Goal: Transaction & Acquisition: Purchase product/service

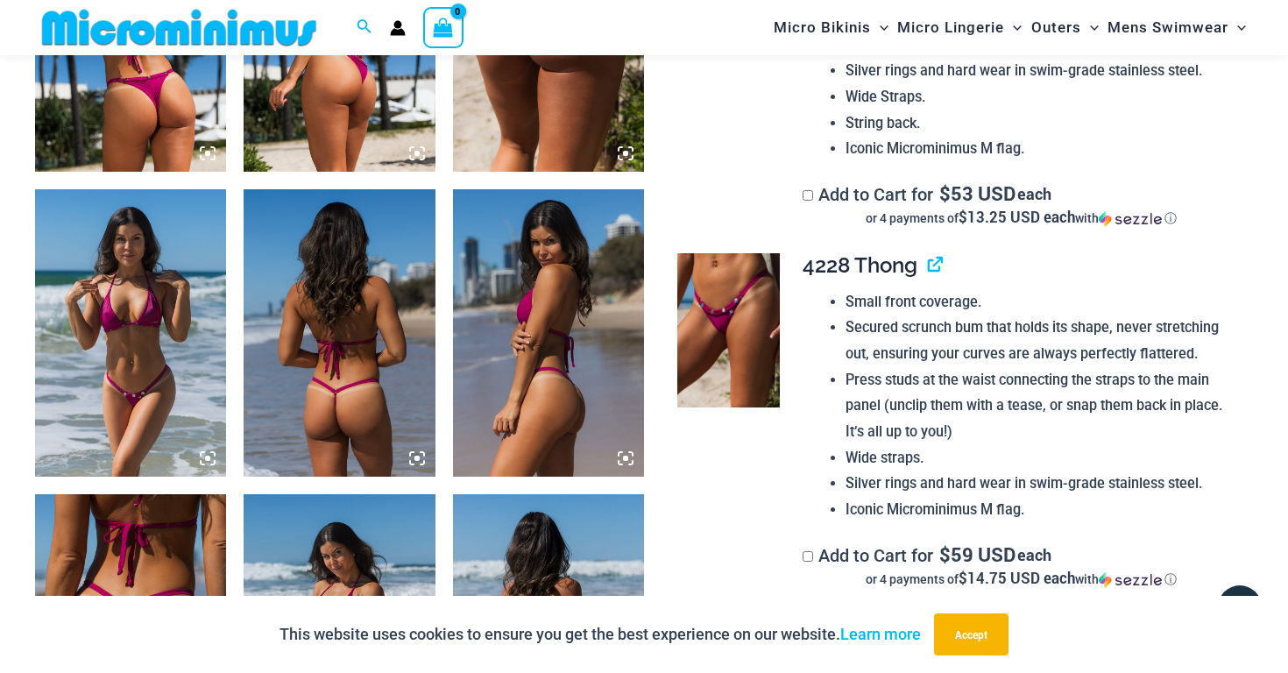
scroll to position [1179, 0]
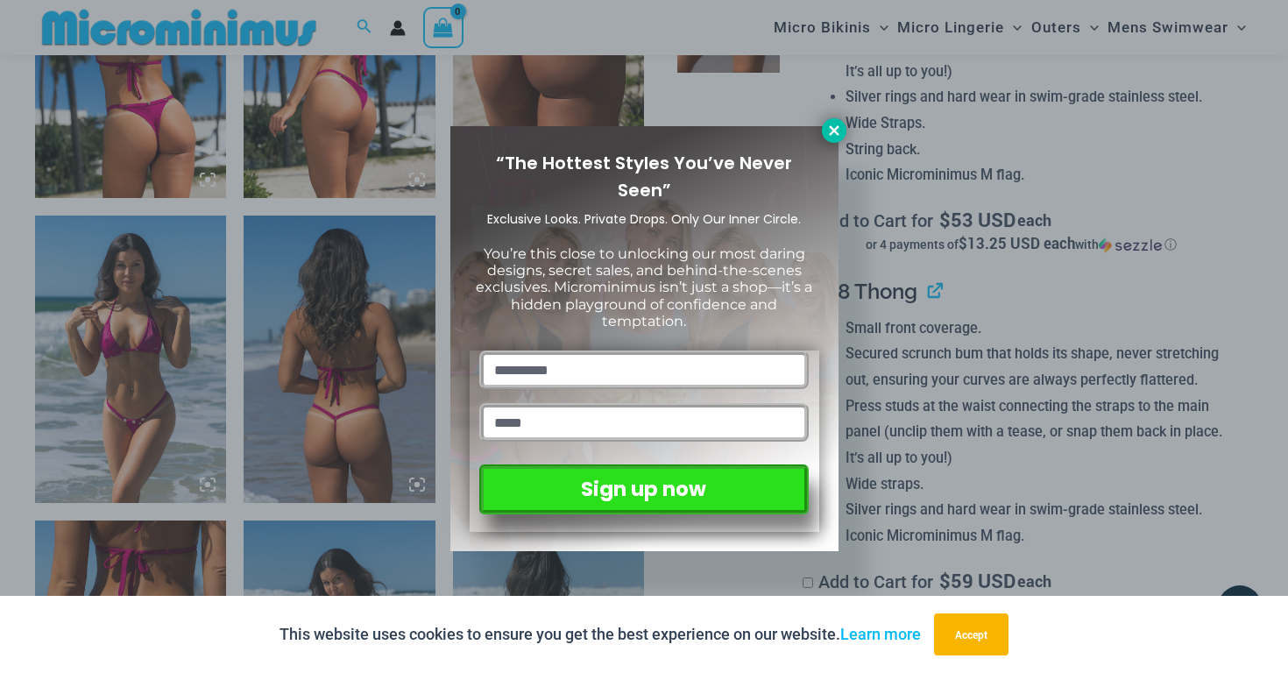
click at [827, 131] on icon at bounding box center [834, 131] width 16 height 16
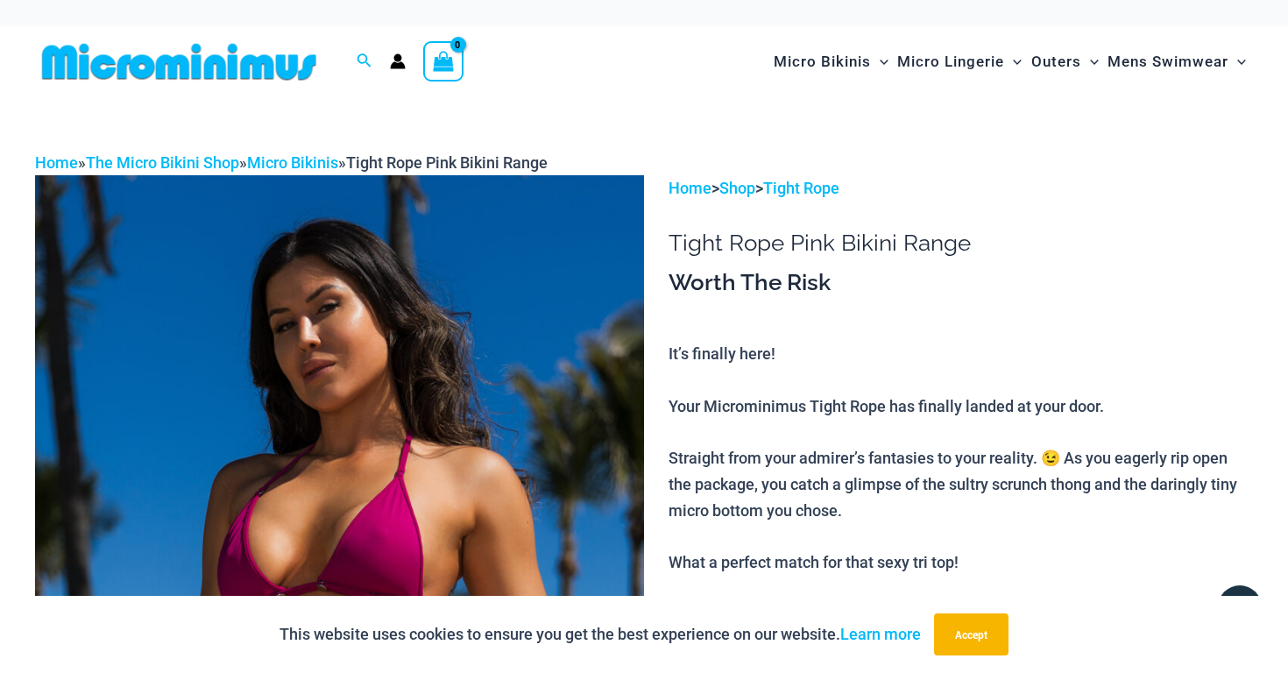
scroll to position [2, 0]
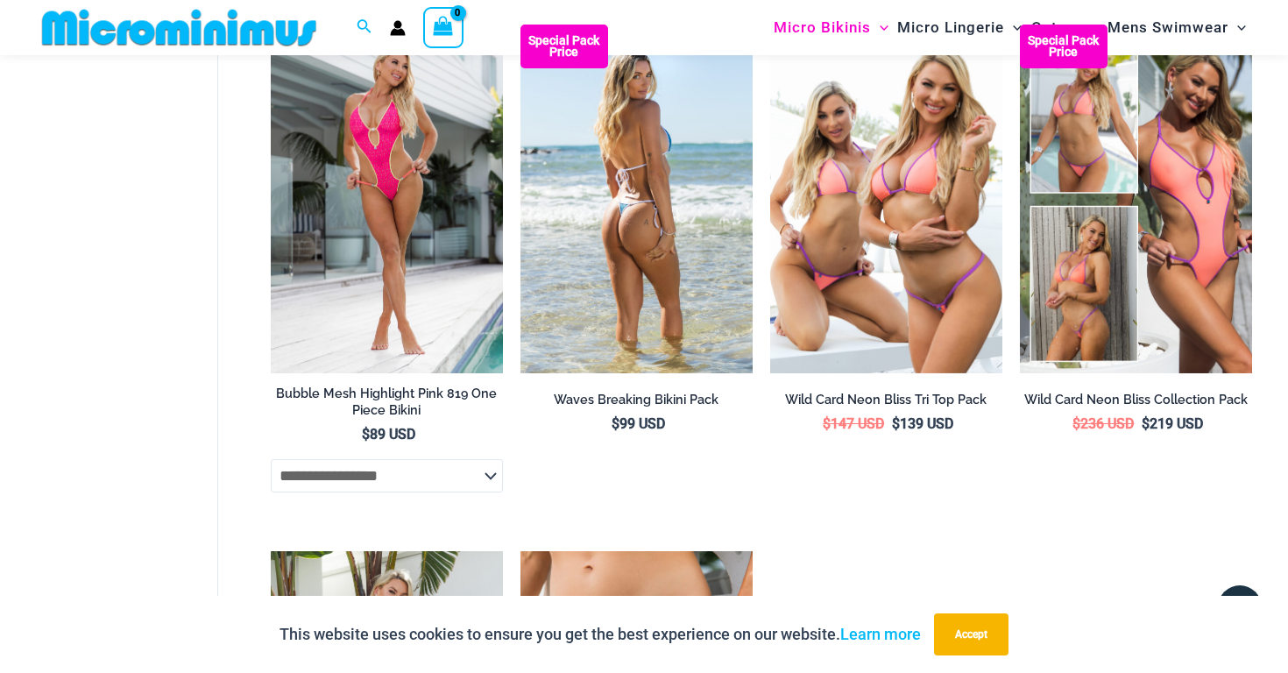
scroll to position [3215, 0]
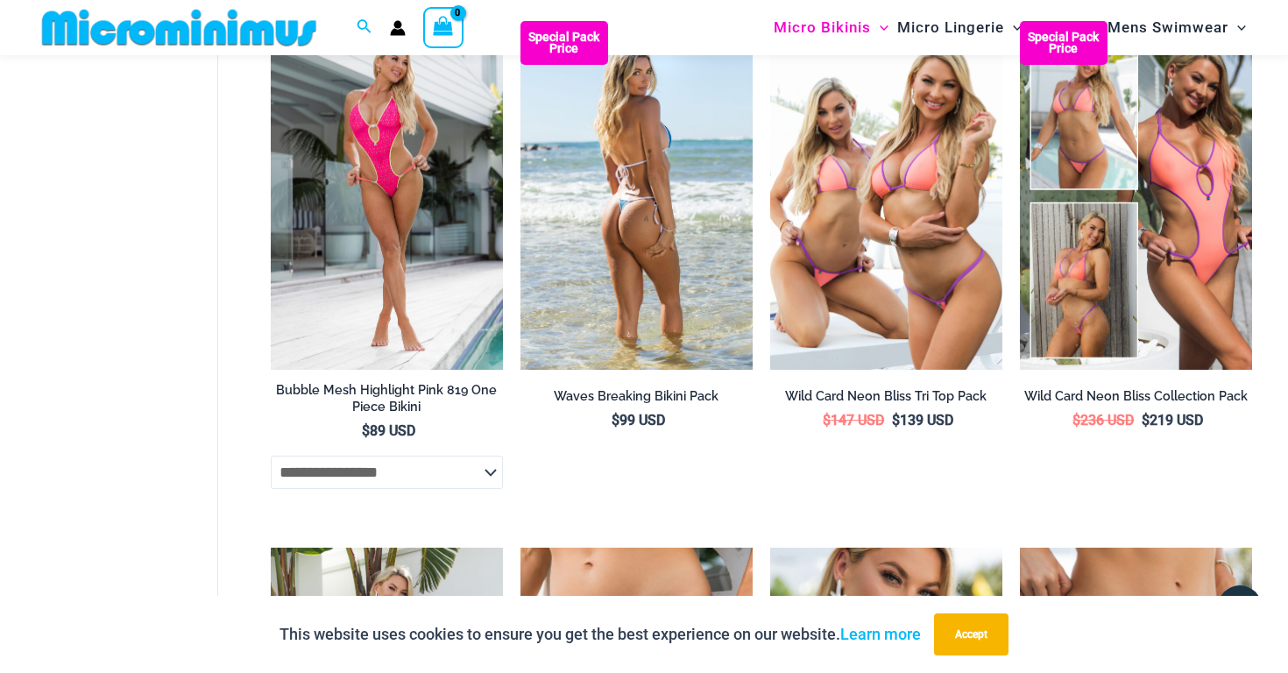
click at [675, 245] on img at bounding box center [636, 195] width 232 height 349
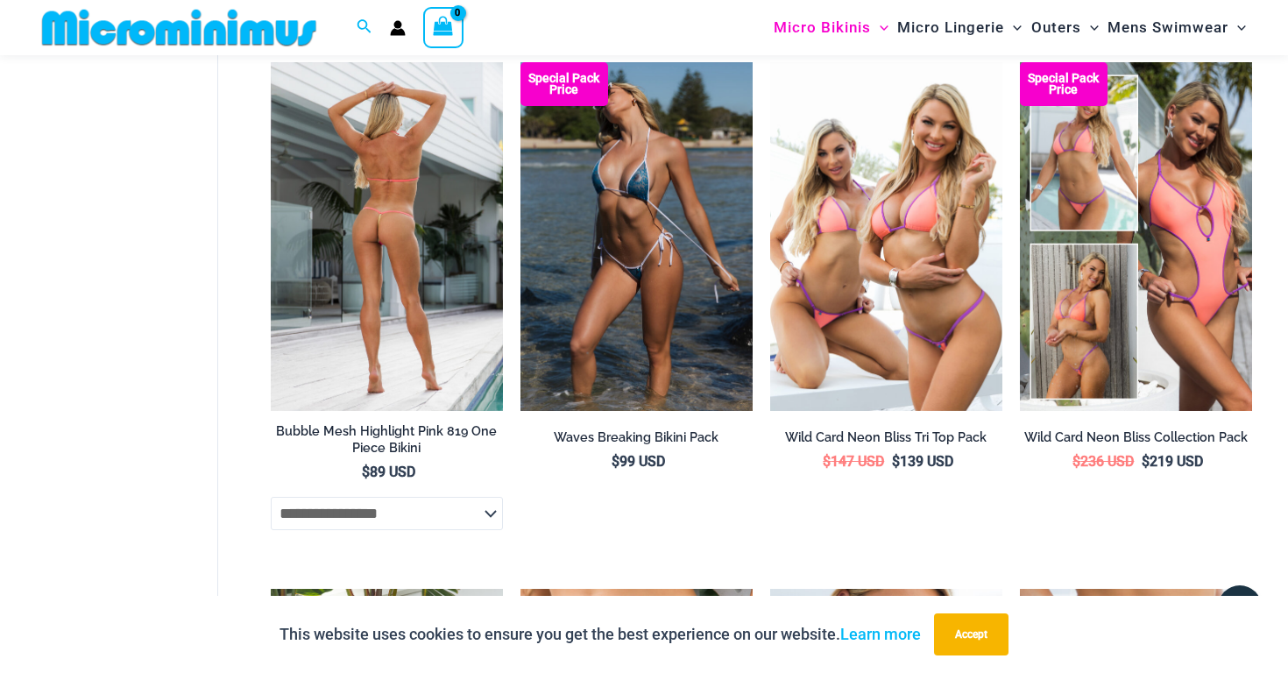
scroll to position [3162, 0]
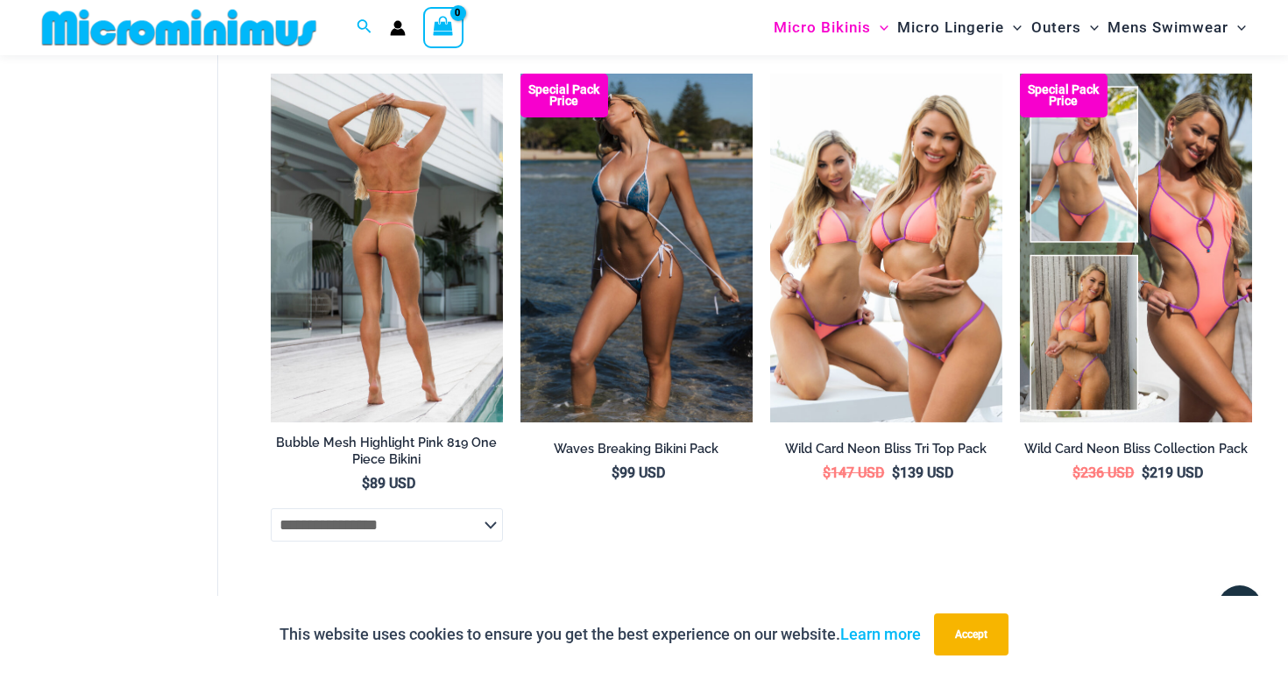
click at [384, 242] on img at bounding box center [387, 248] width 232 height 349
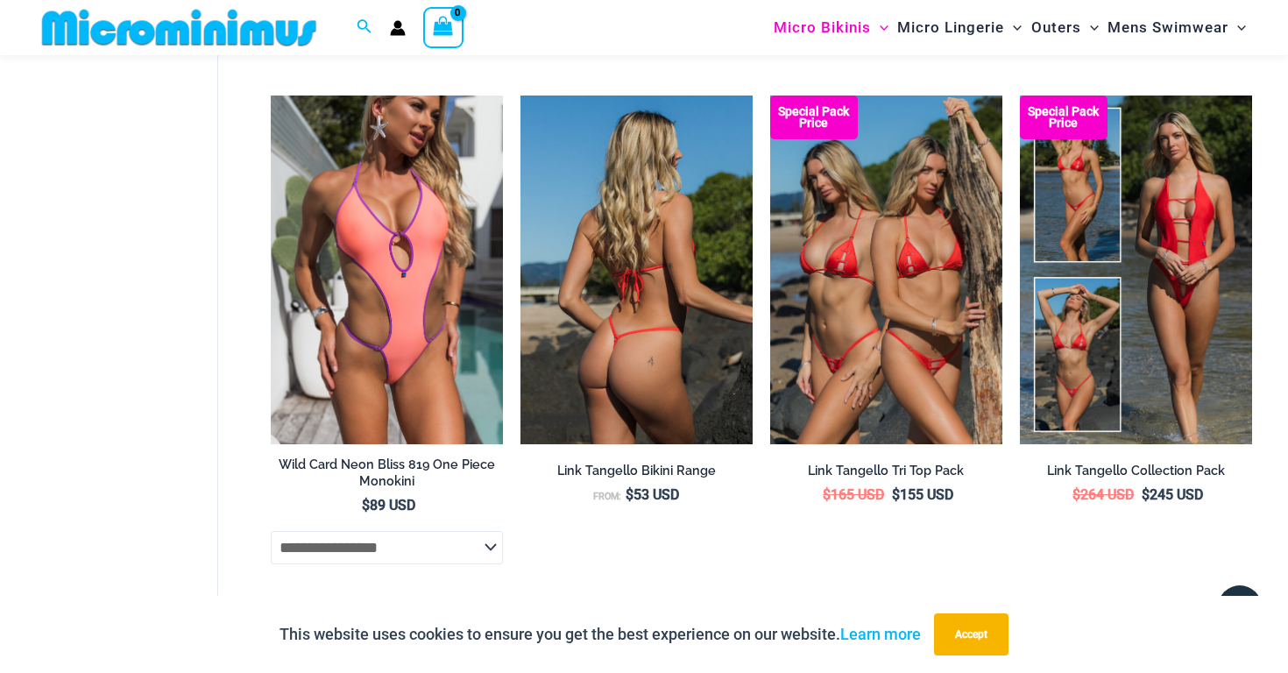
scroll to position [4195, 0]
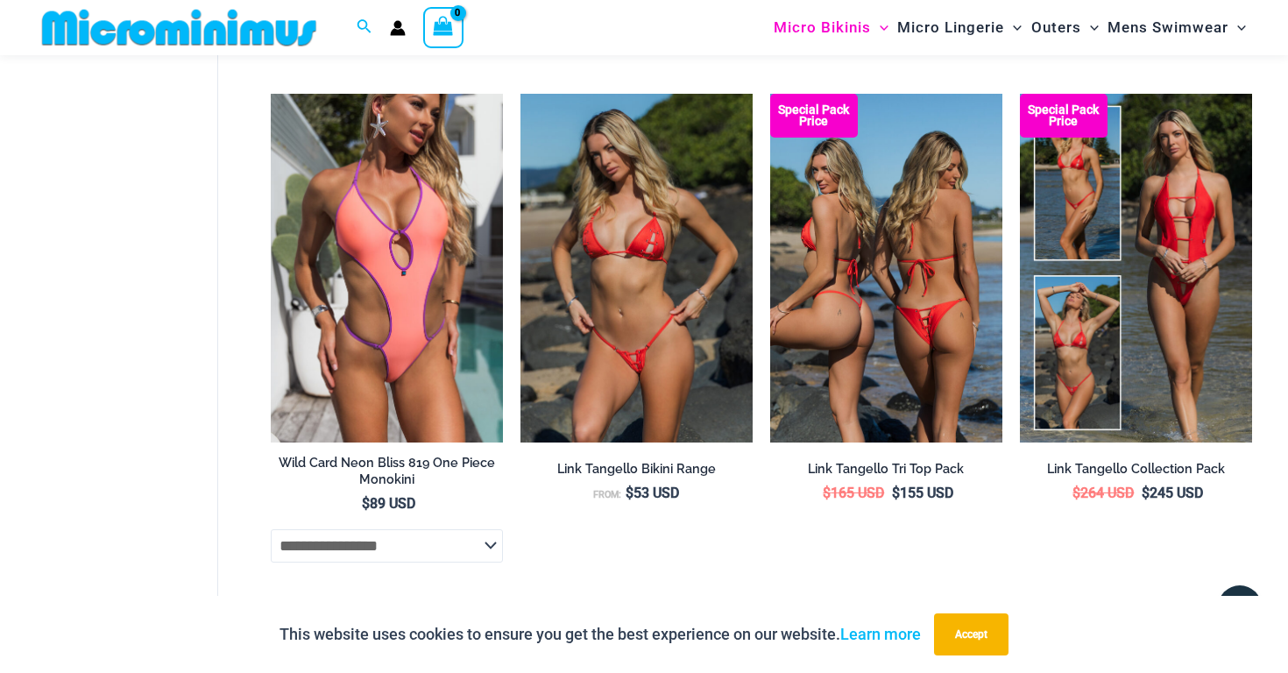
click at [873, 271] on img at bounding box center [886, 268] width 232 height 349
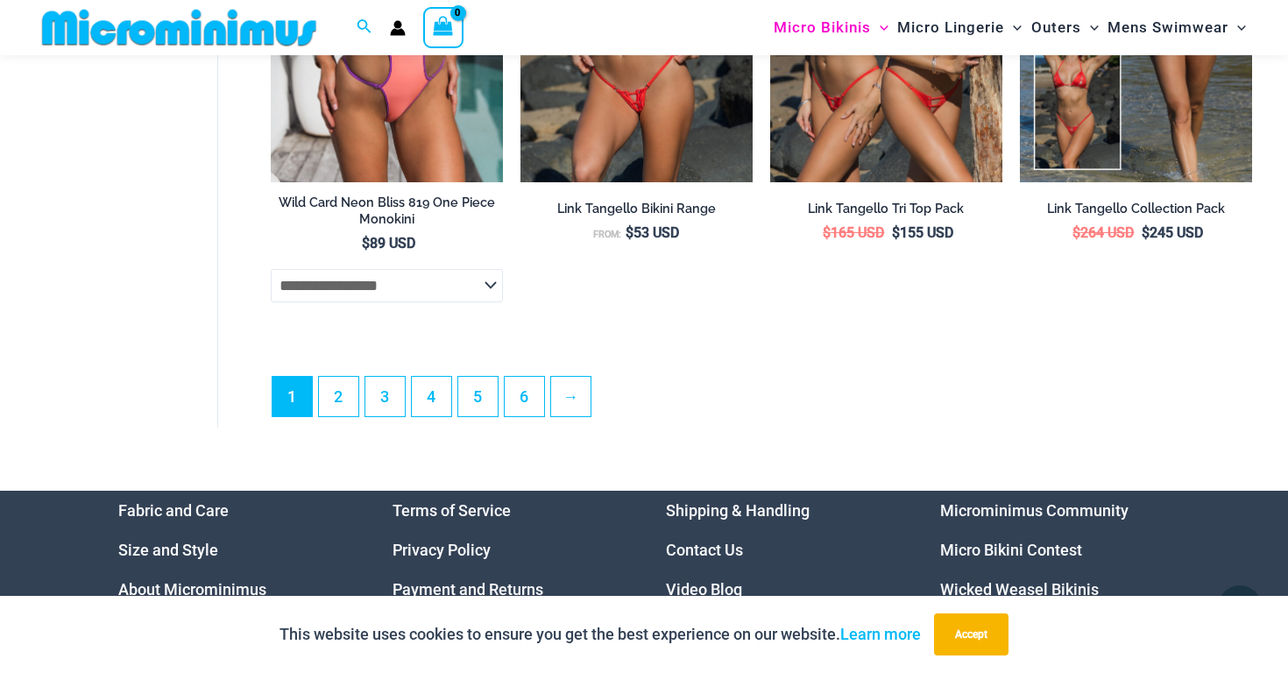
scroll to position [4383, 0]
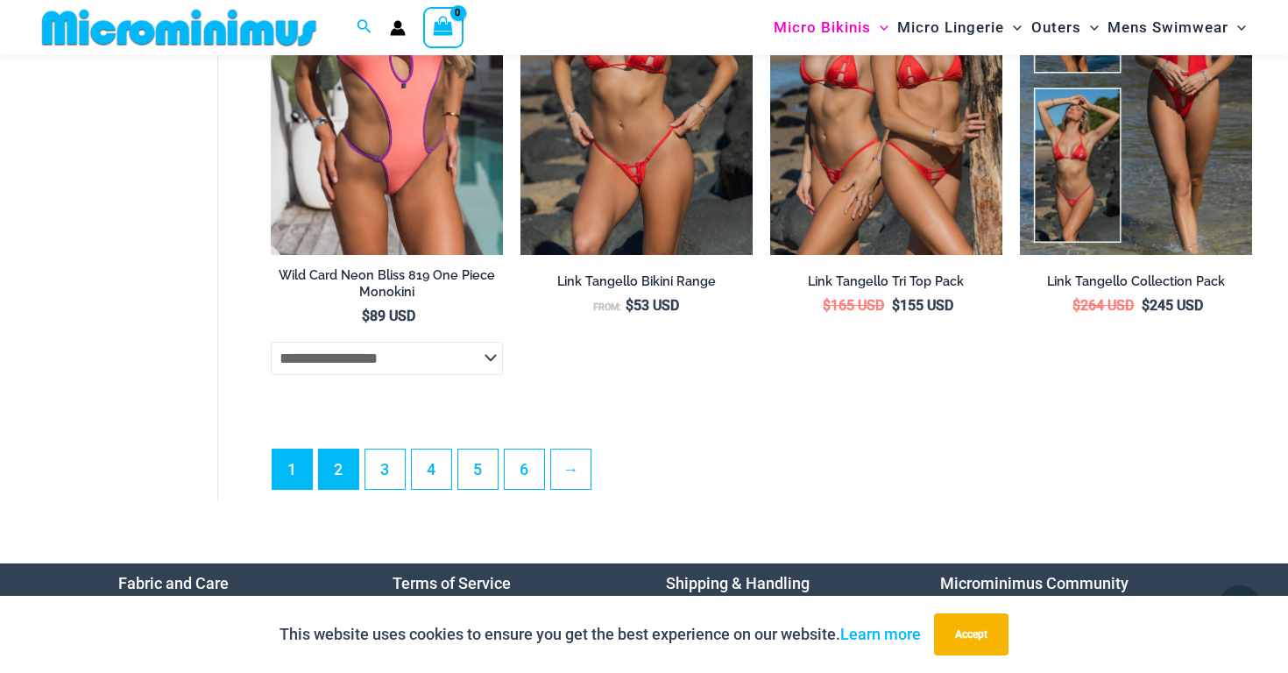
click at [335, 464] on link "2" at bounding box center [338, 468] width 39 height 39
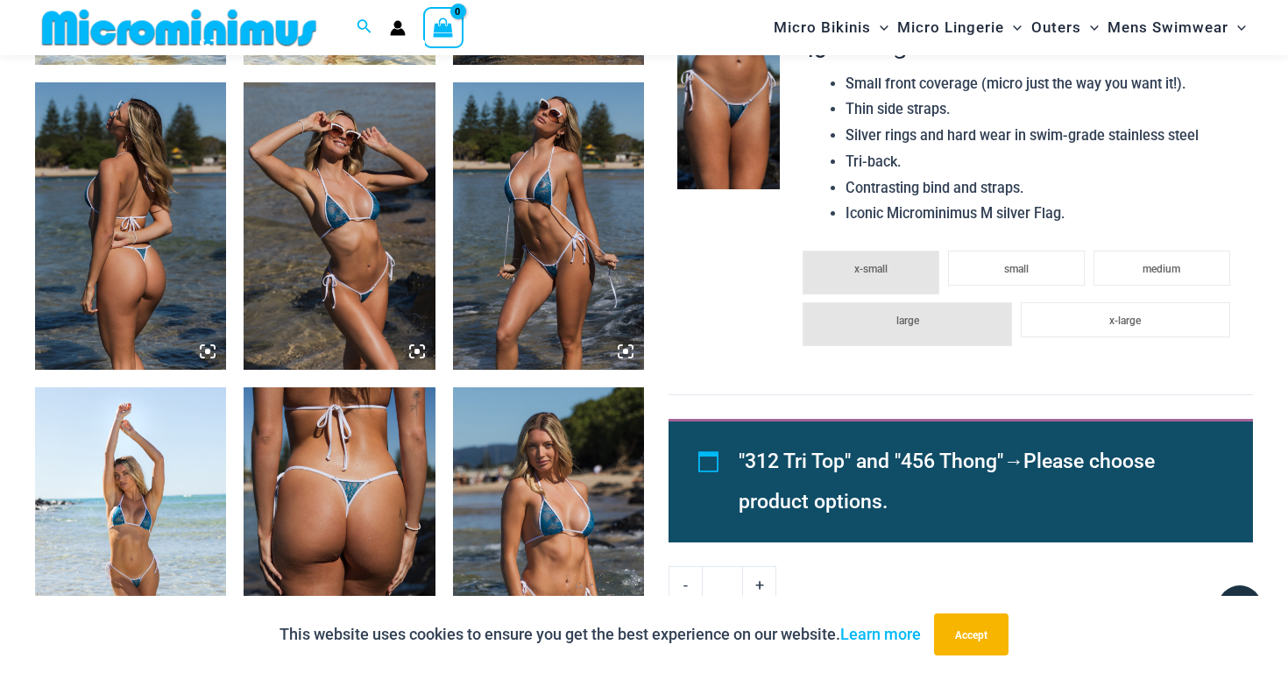
scroll to position [1311, 0]
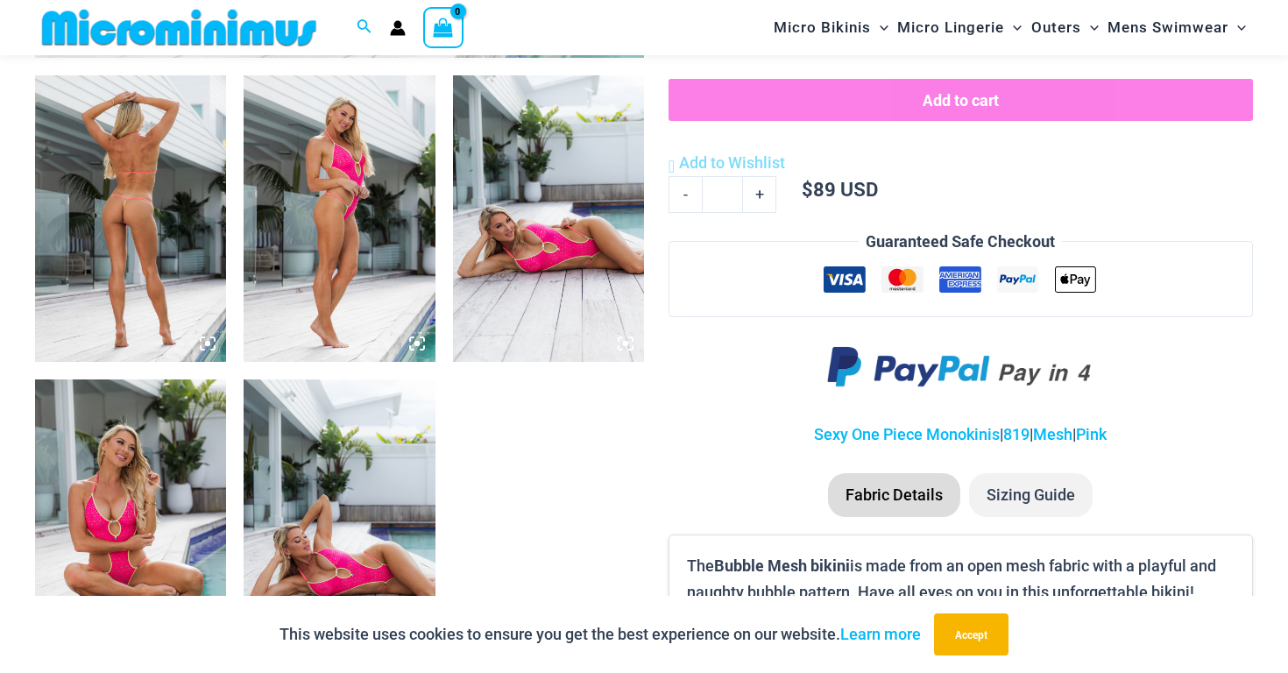
scroll to position [1009, 0]
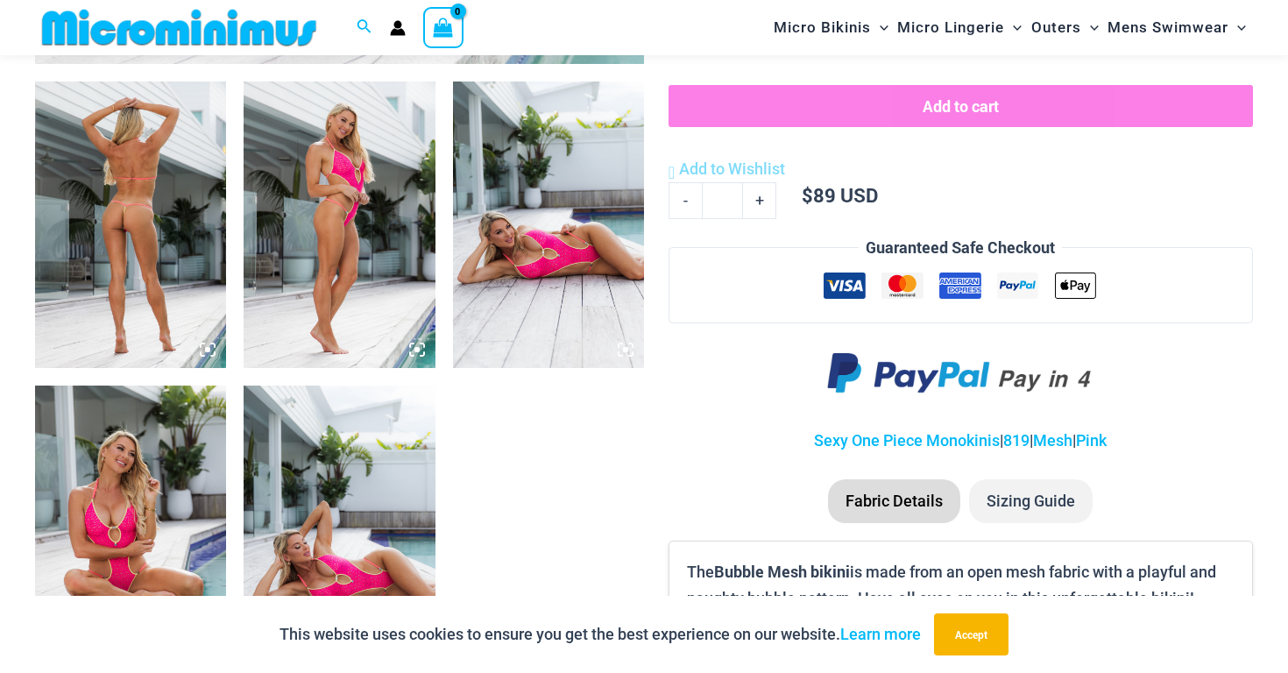
click at [174, 234] on img at bounding box center [130, 224] width 191 height 287
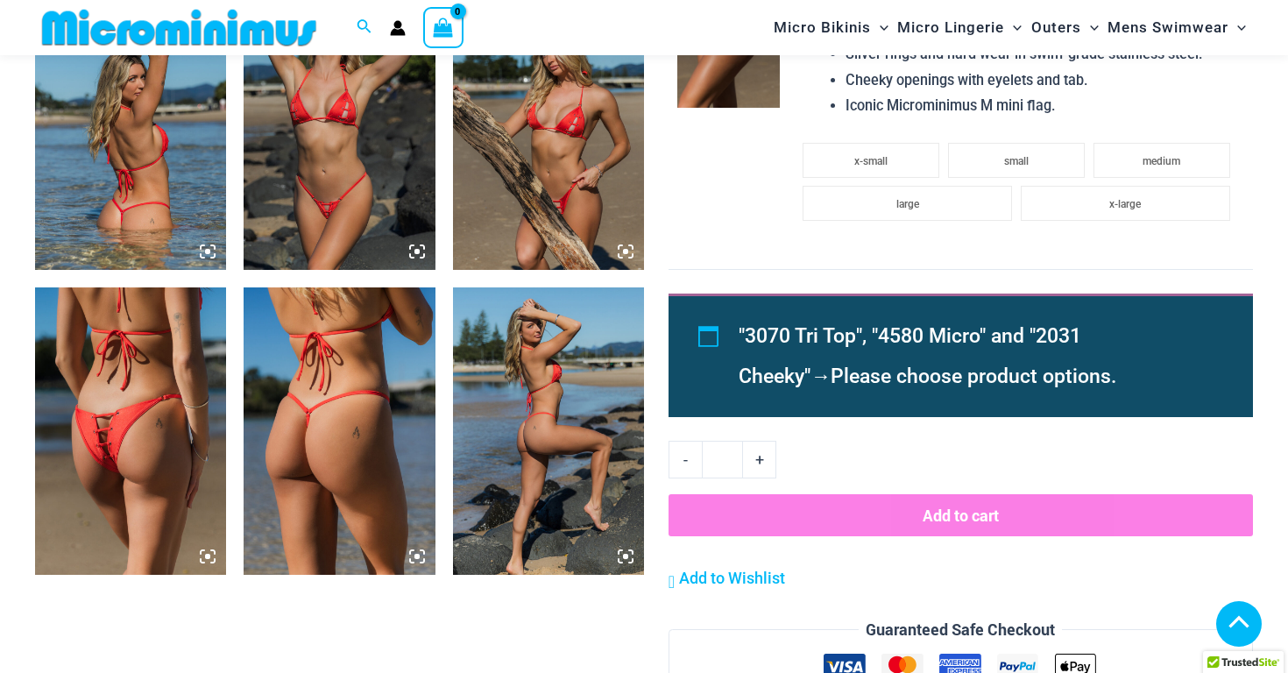
scroll to position [1720, 0]
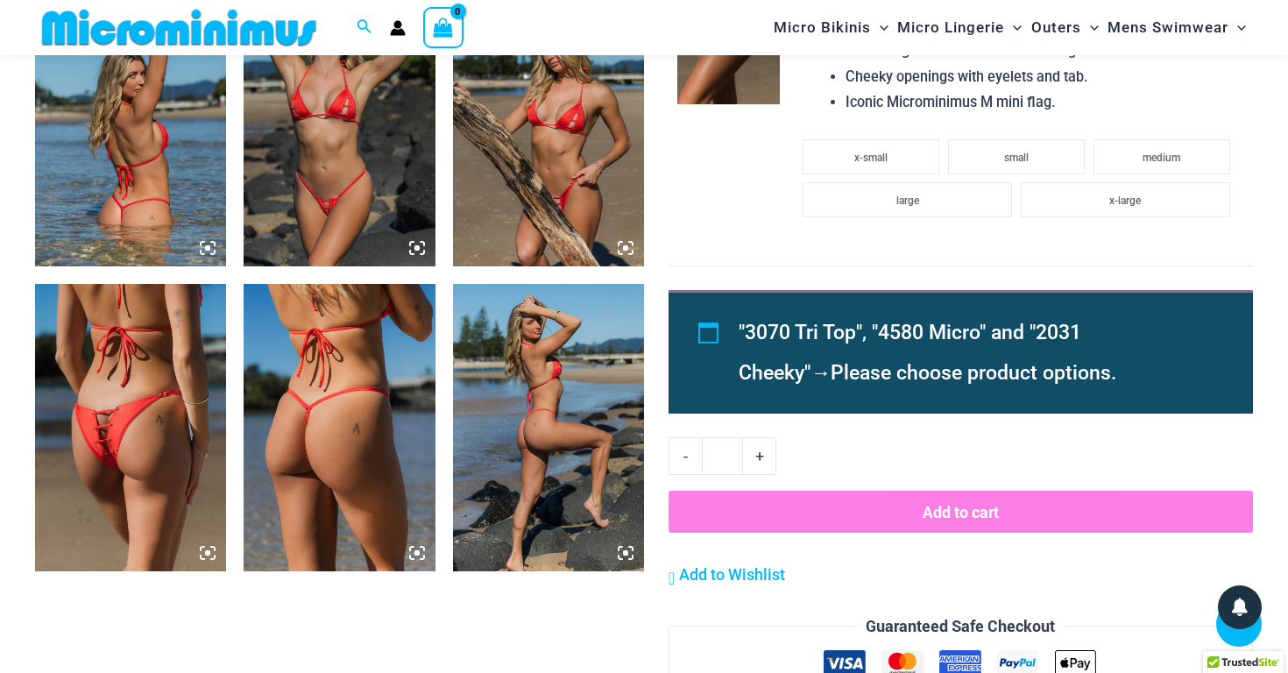
click at [216, 435] on img at bounding box center [130, 427] width 191 height 287
click at [204, 548] on icon at bounding box center [208, 553] width 16 height 16
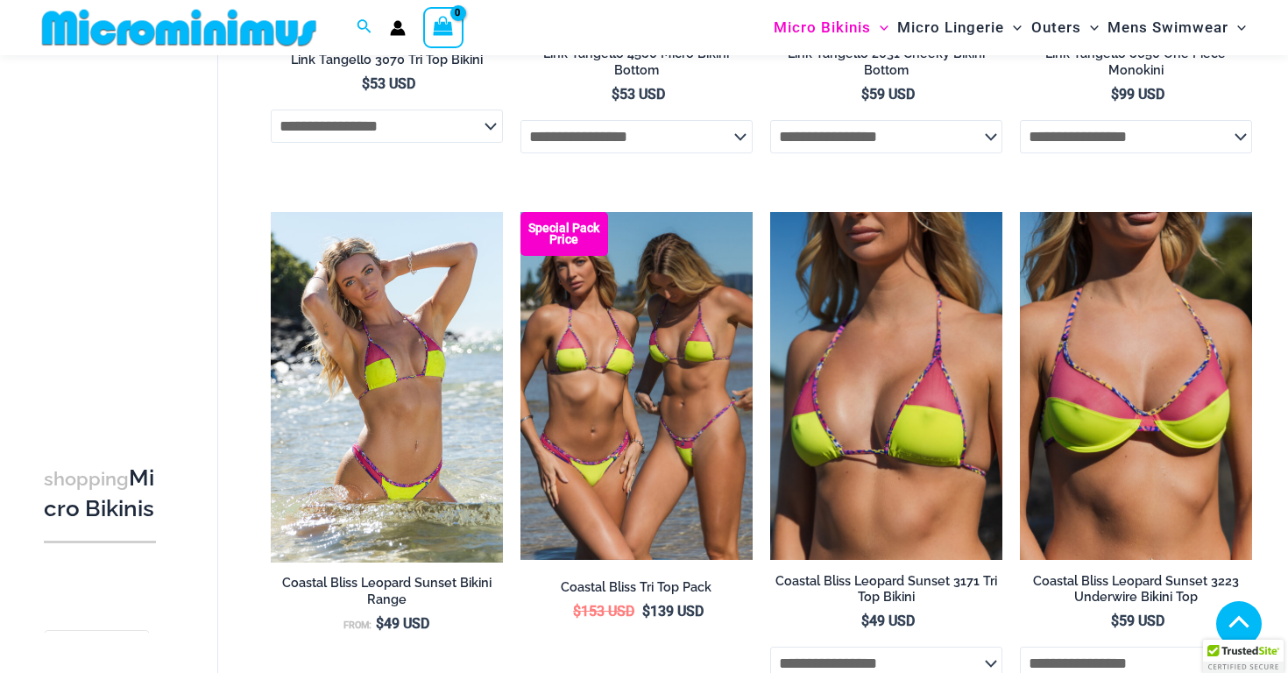
scroll to position [520, 0]
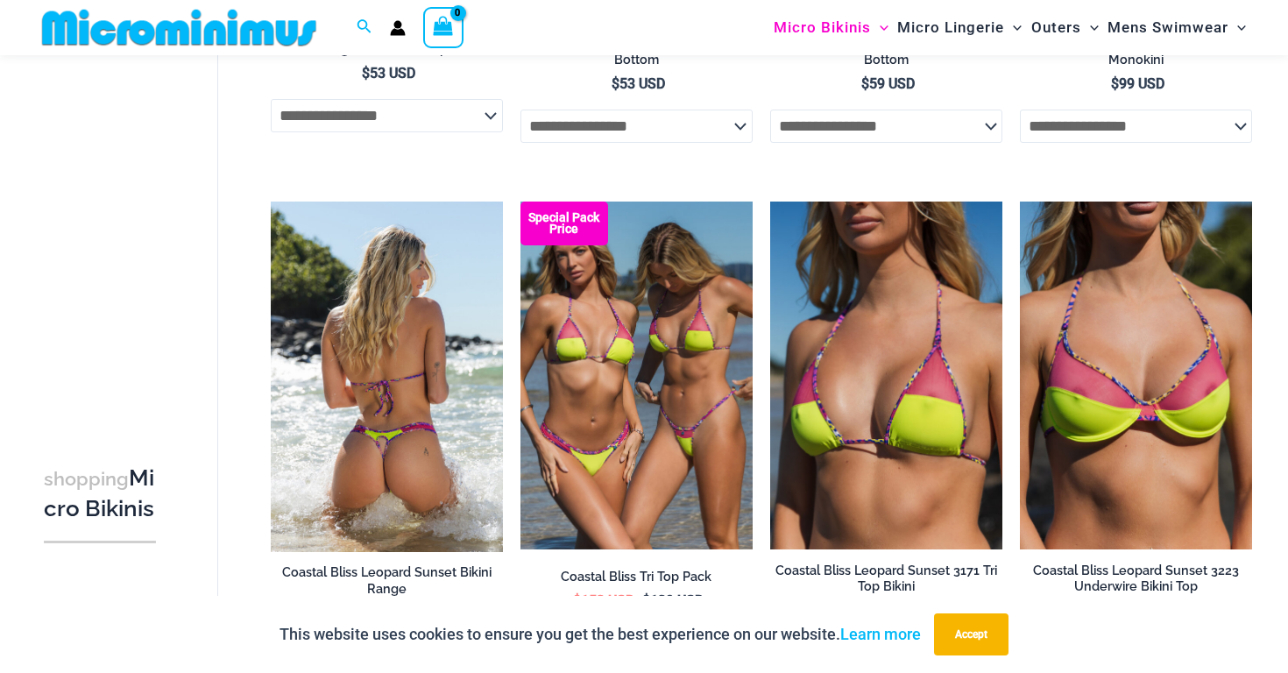
click at [398, 418] on img at bounding box center [387, 377] width 232 height 350
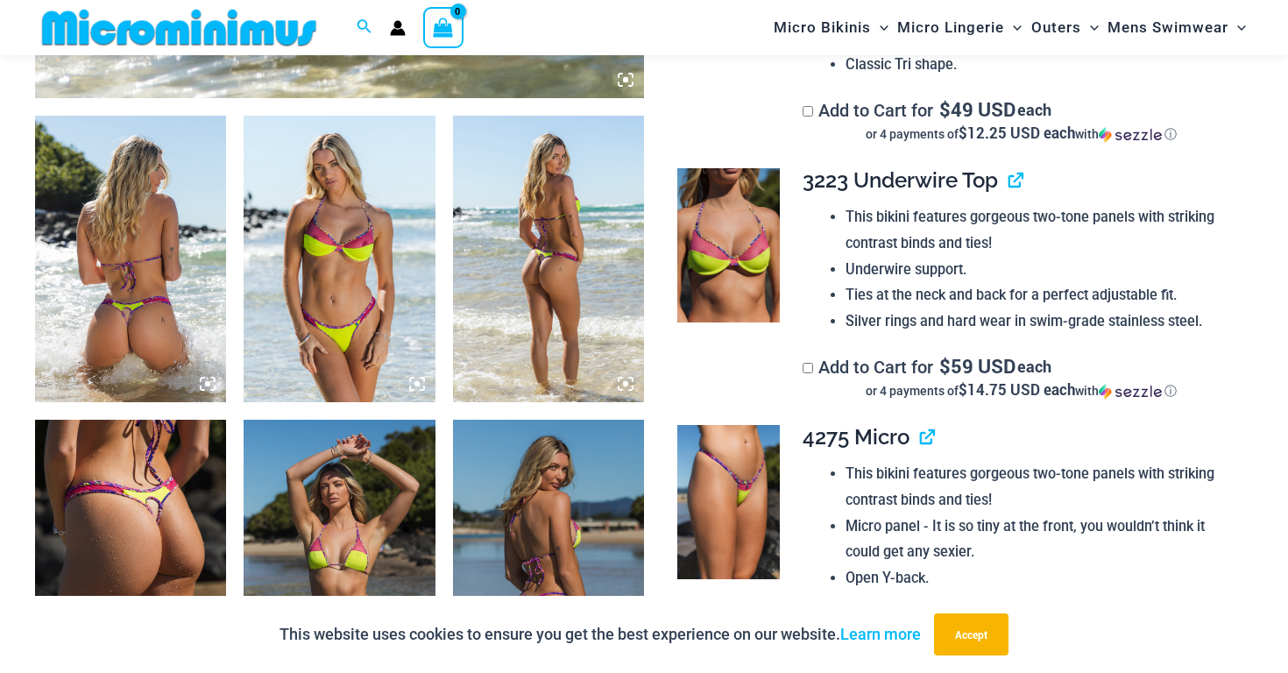
scroll to position [983, 0]
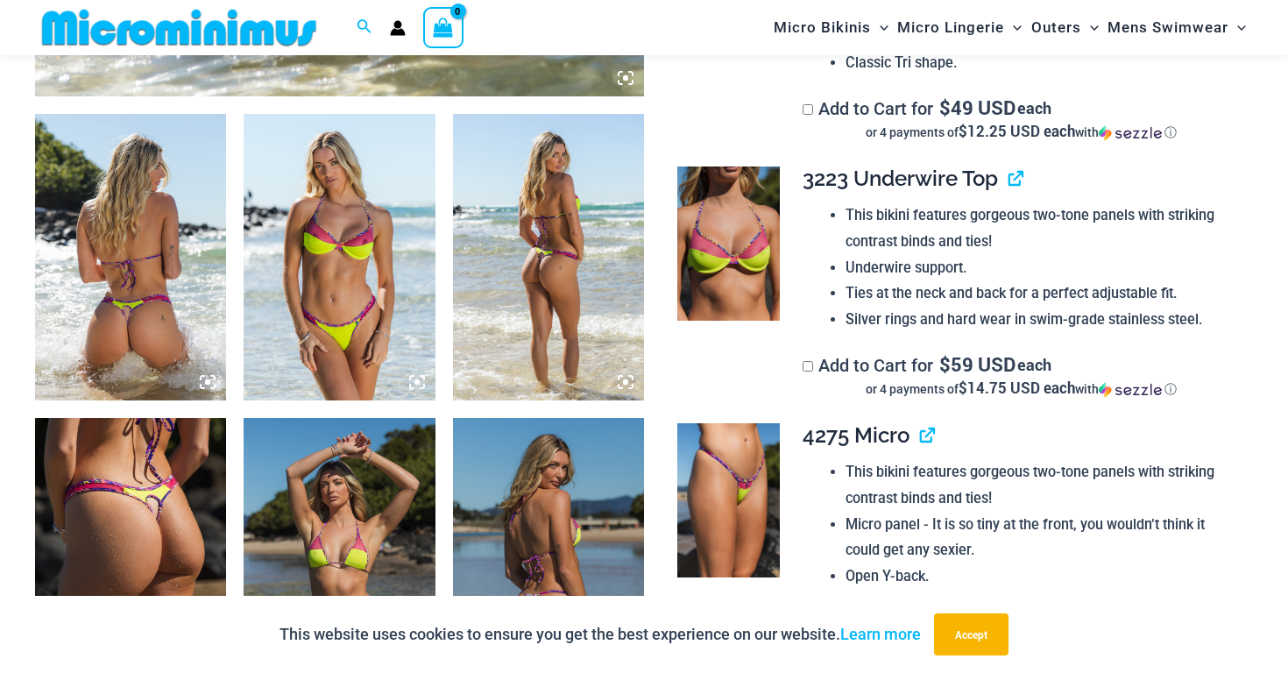
click at [182, 340] on img at bounding box center [130, 257] width 191 height 287
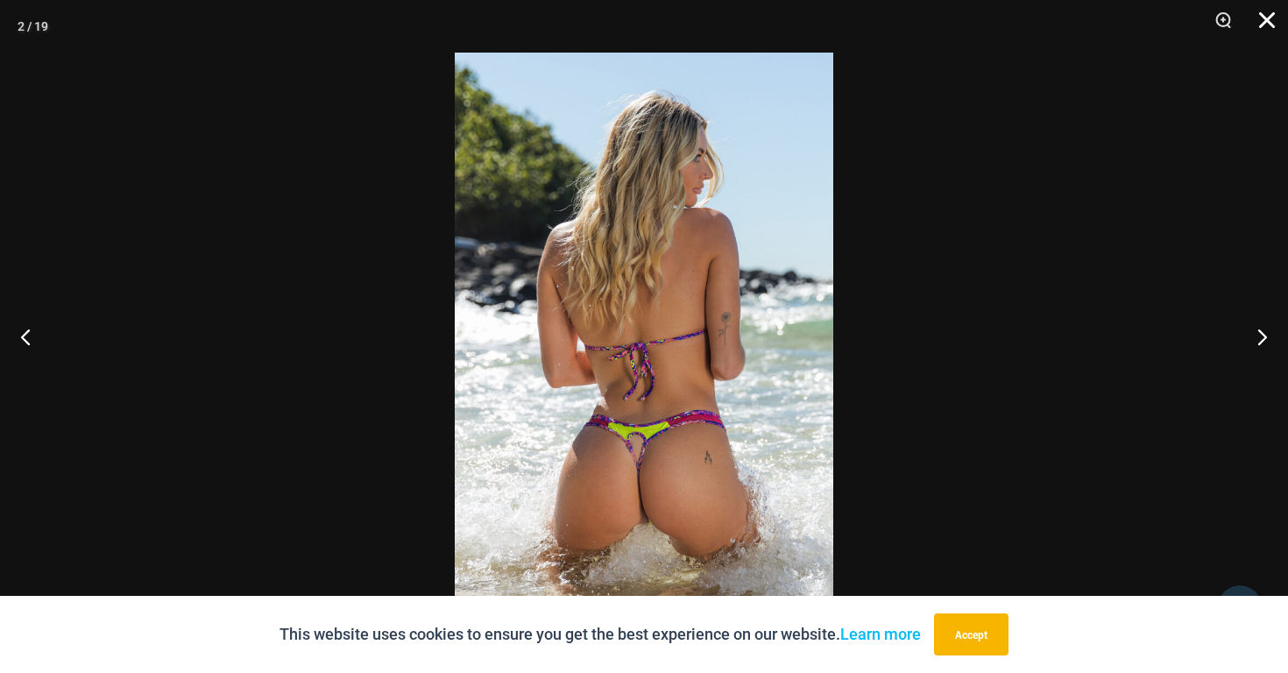
click at [1259, 23] on button "Close" at bounding box center [1261, 26] width 44 height 53
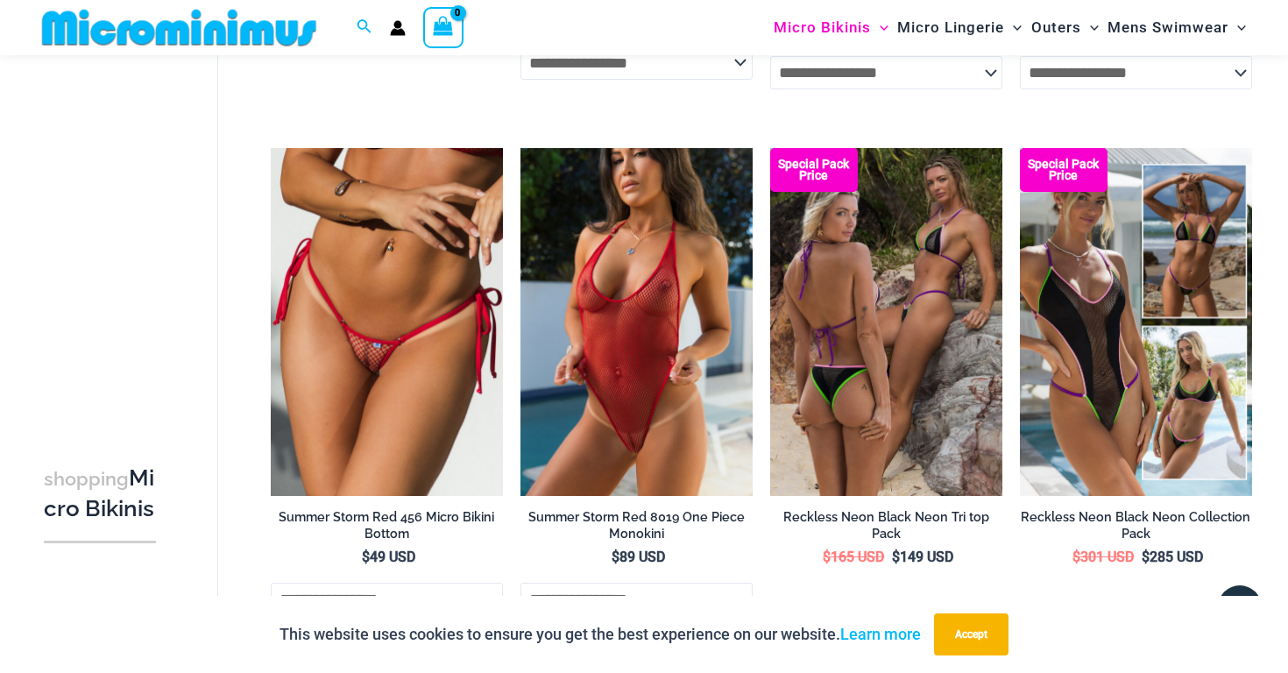
scroll to position [2155, 0]
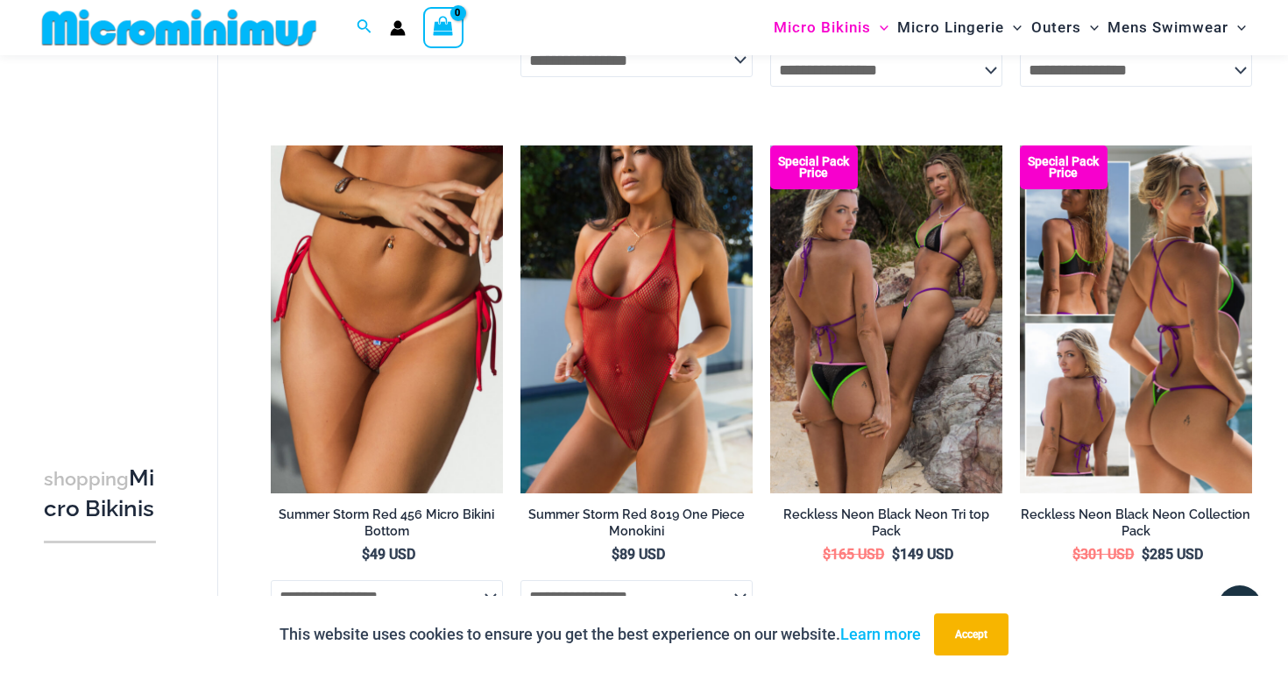
click at [1093, 275] on img at bounding box center [1136, 319] width 232 height 349
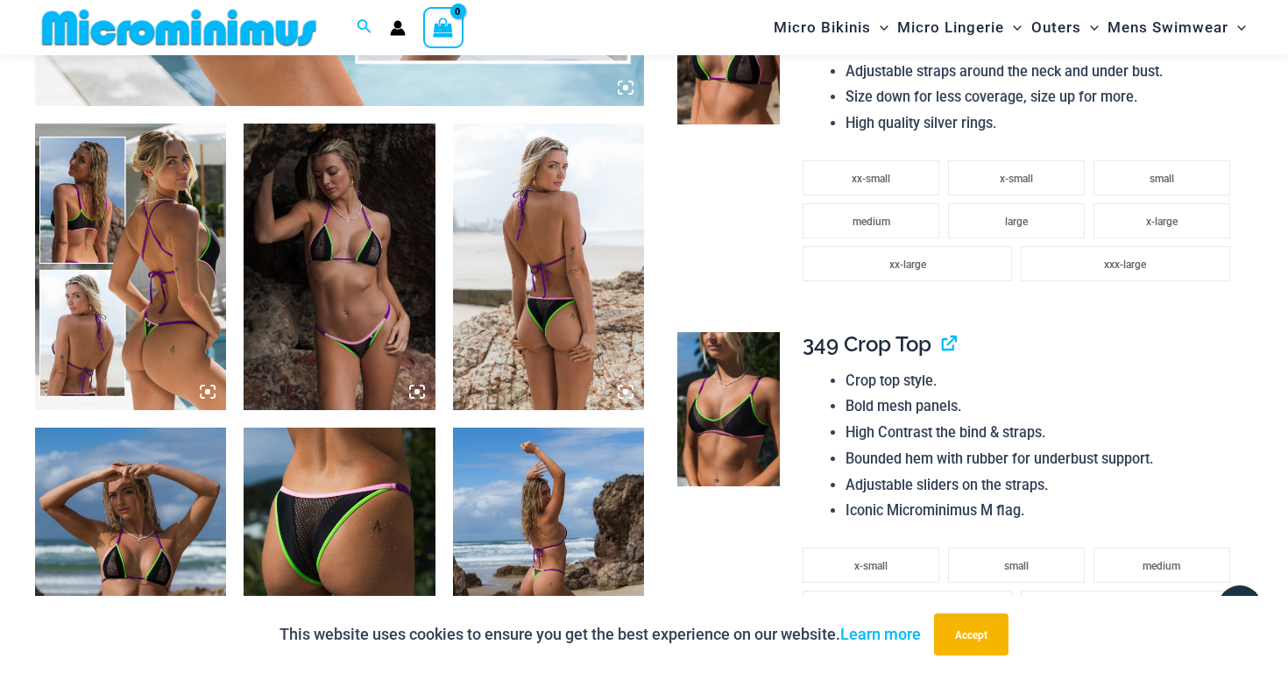
scroll to position [966, 0]
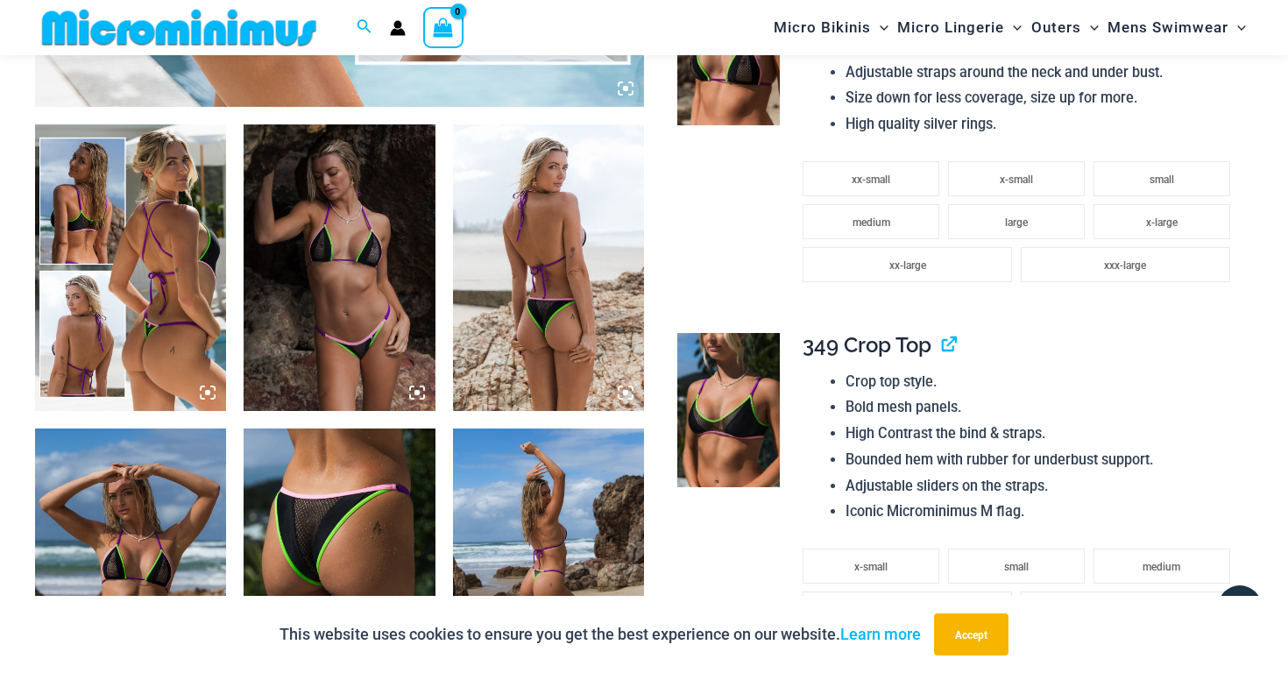
click at [541, 252] on img at bounding box center [548, 267] width 191 height 287
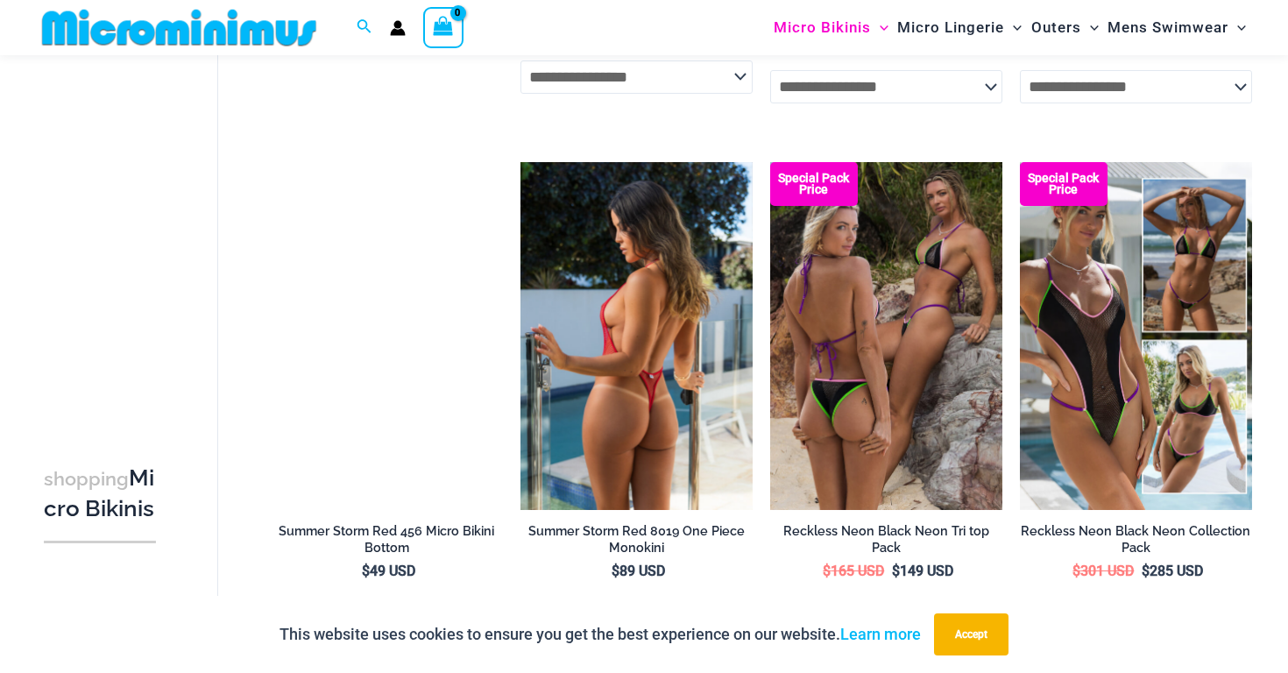
scroll to position [2137, 0]
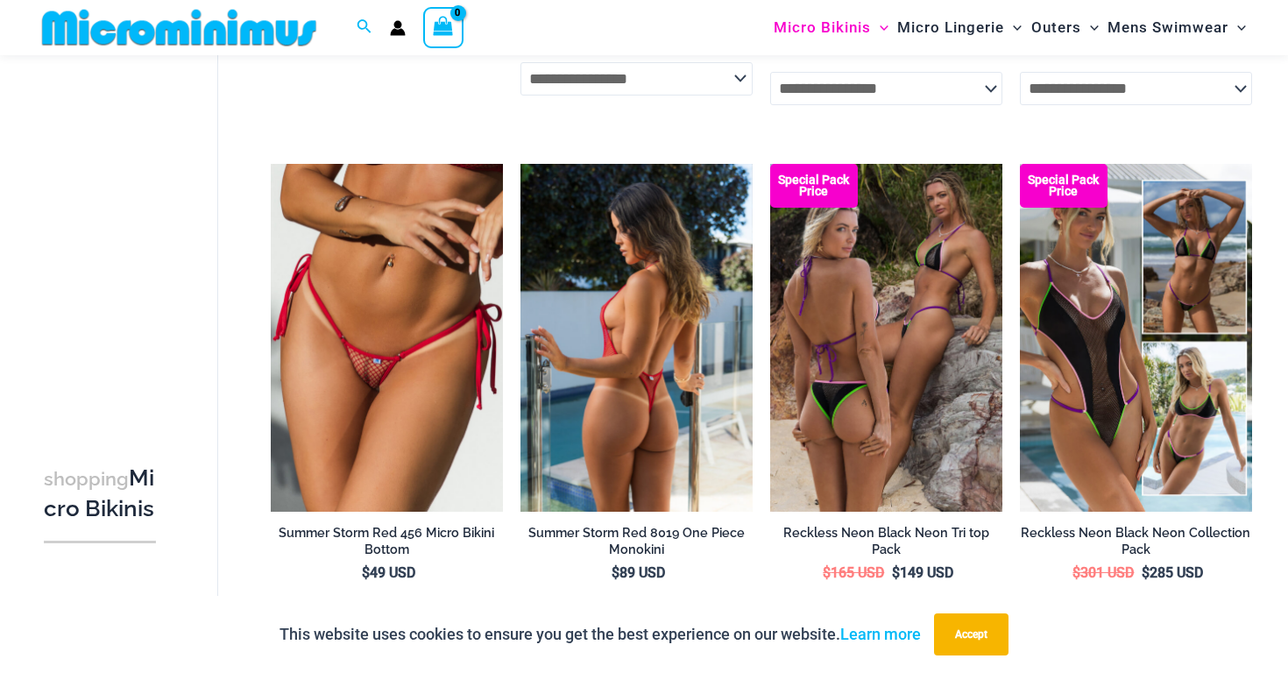
click at [640, 303] on img at bounding box center [636, 338] width 232 height 349
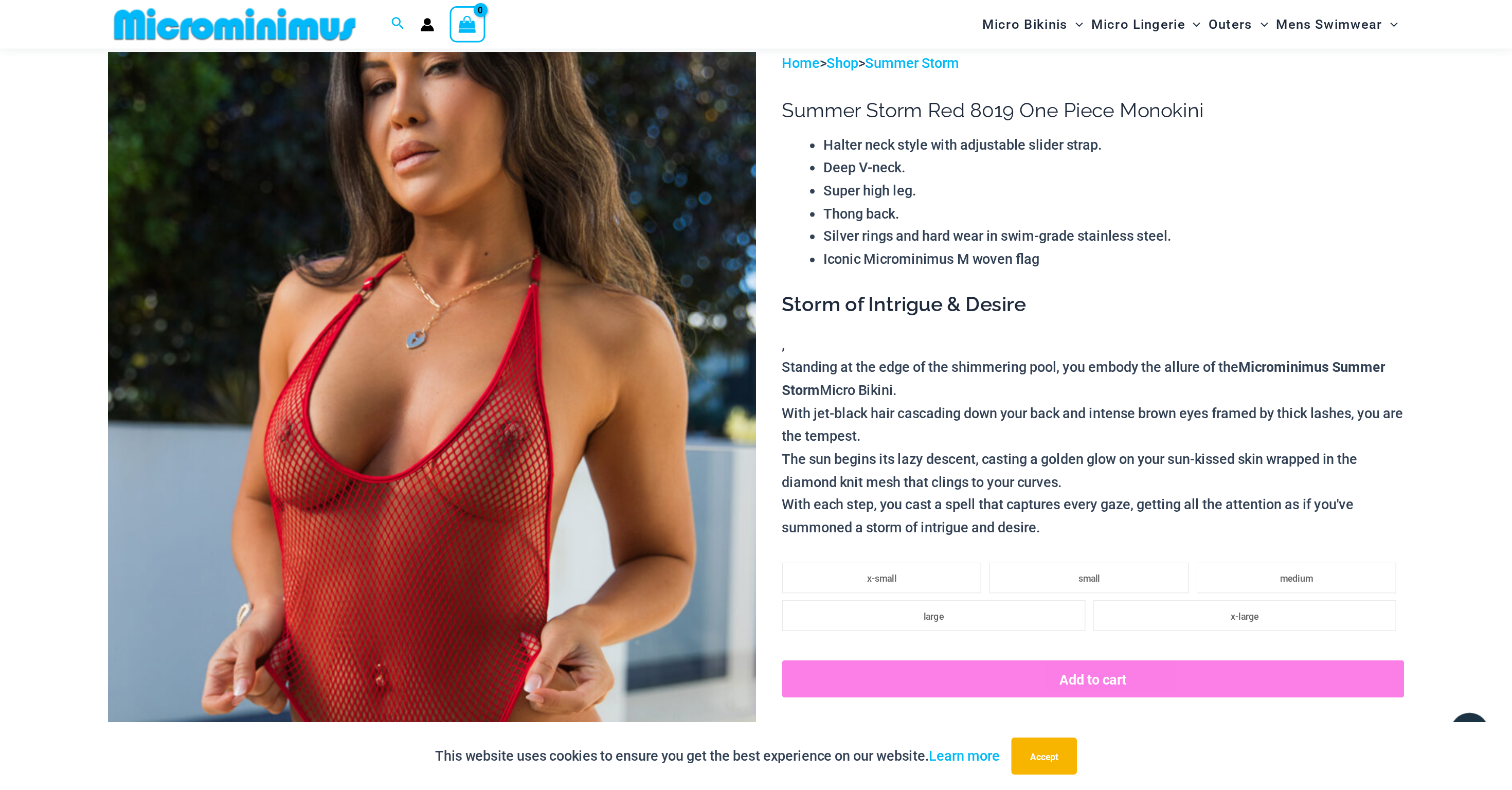
scroll to position [60, 0]
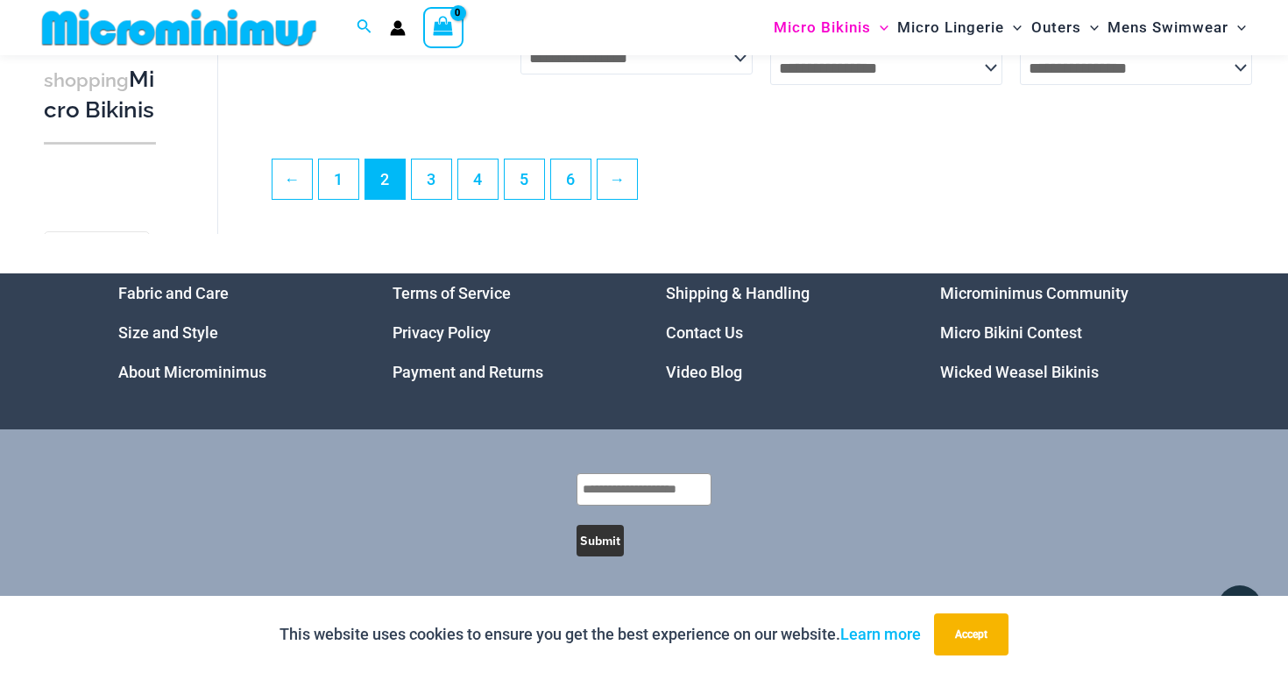
scroll to position [4266, 0]
click at [428, 188] on link "3" at bounding box center [431, 178] width 39 height 39
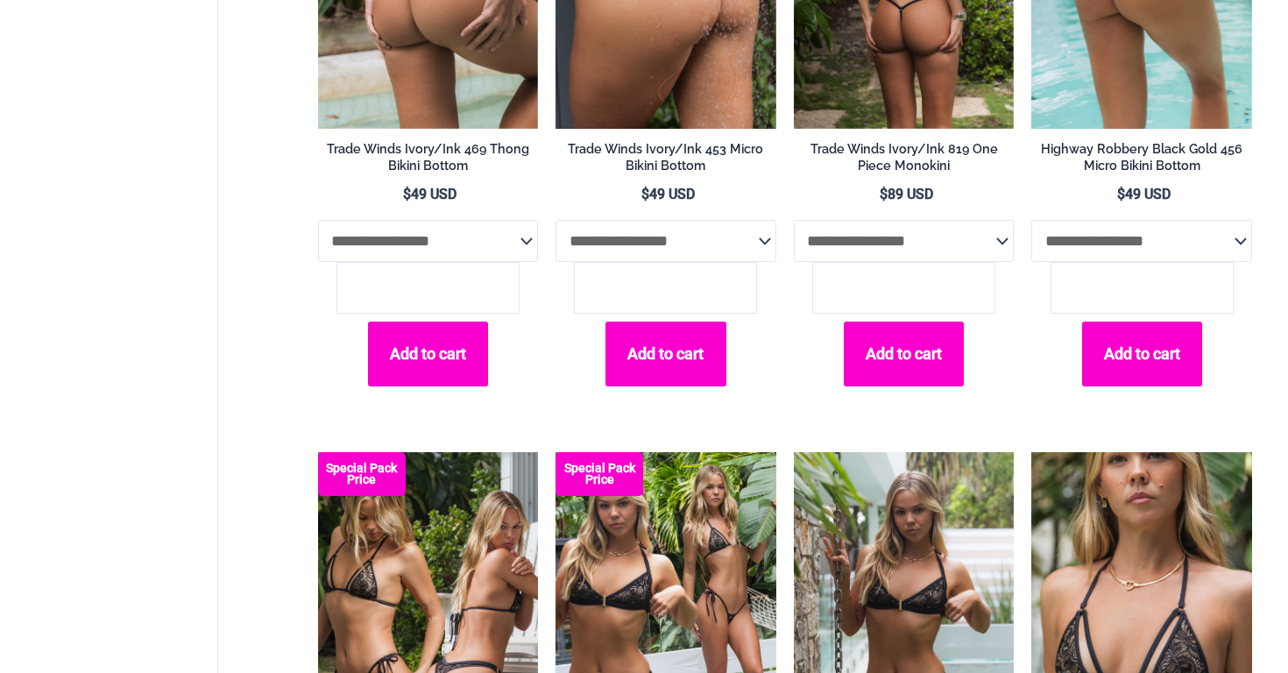
scroll to position [3783, 0]
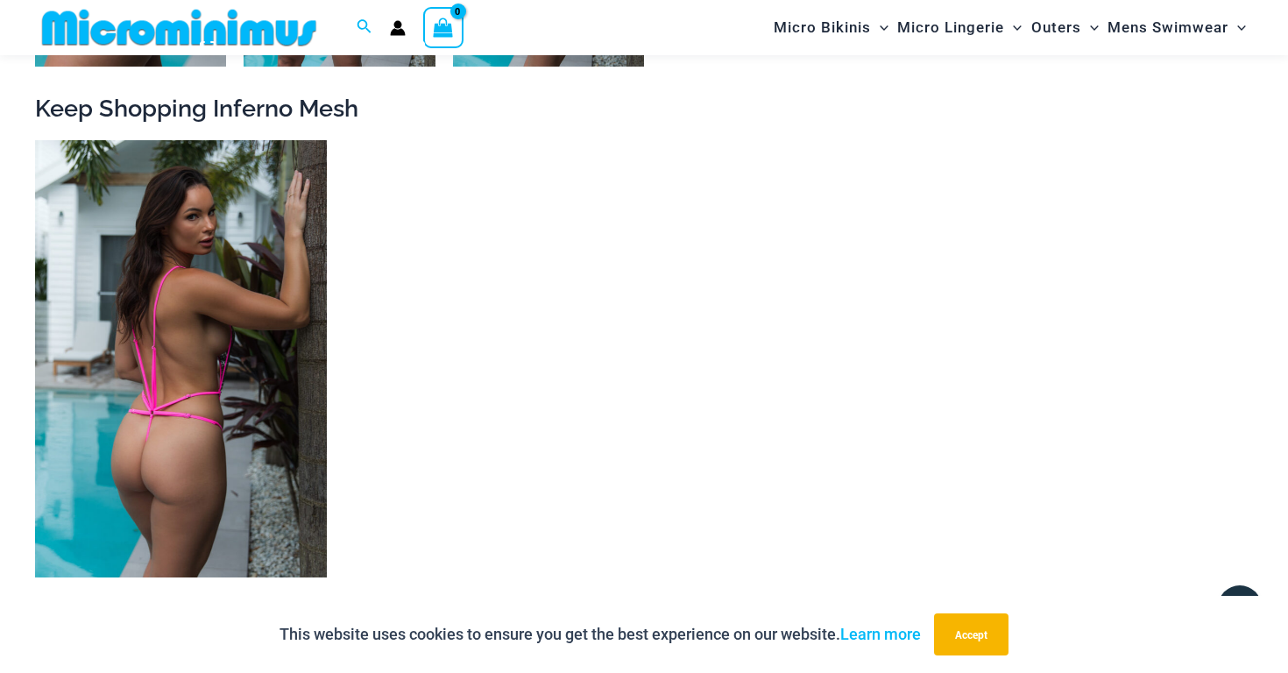
scroll to position [2528, 0]
